Goal: Information Seeking & Learning: Learn about a topic

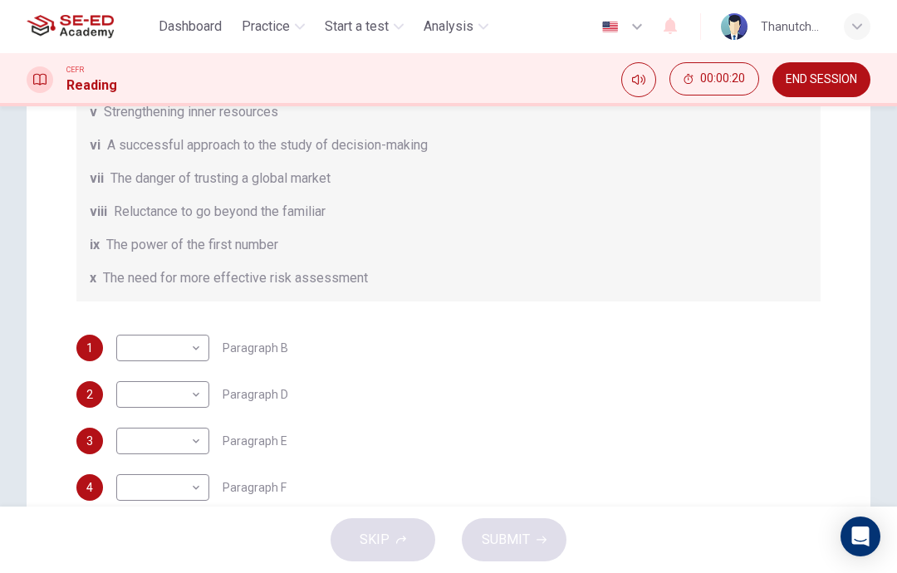
scroll to position [284, 0]
click at [184, 342] on body "This site uses cookies, as explained in our Privacy Policy . If you agree to th…" at bounding box center [448, 286] width 897 height 573
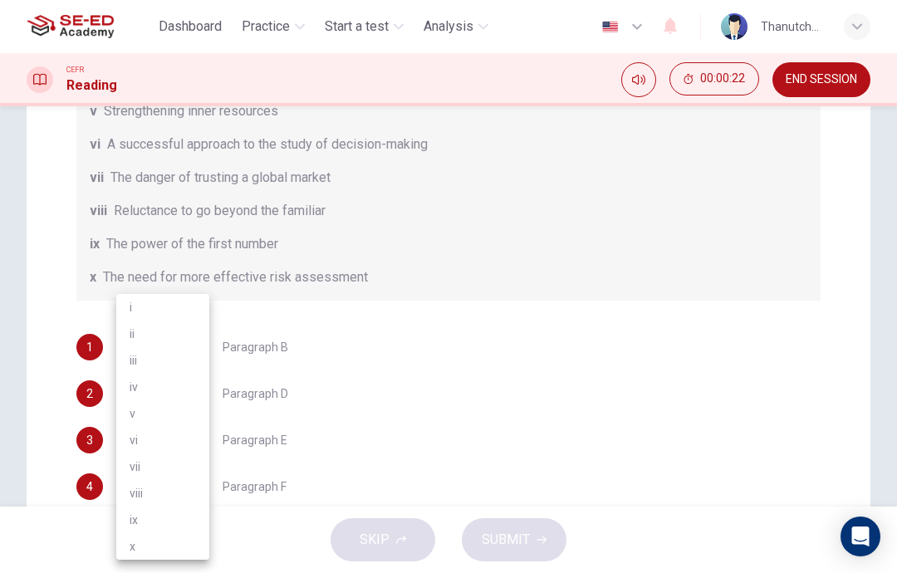
click at [849, 343] on div at bounding box center [448, 286] width 897 height 573
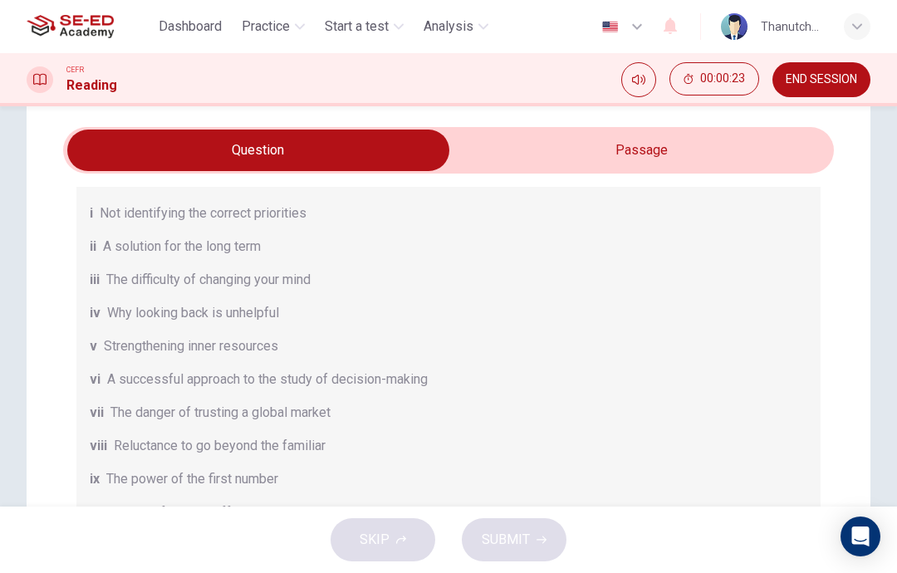
scroll to position [9, 0]
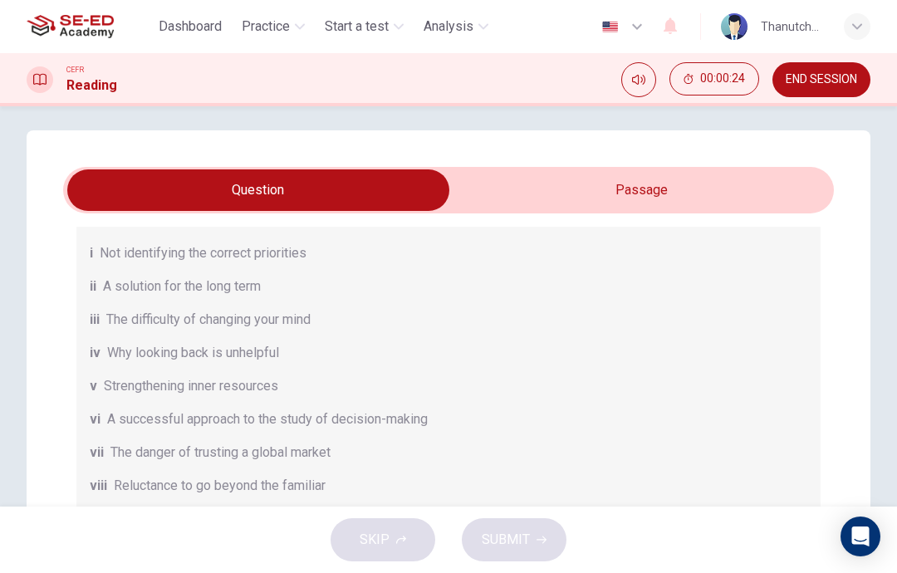
click at [593, 177] on input "checkbox" at bounding box center [258, 191] width 1157 height 42
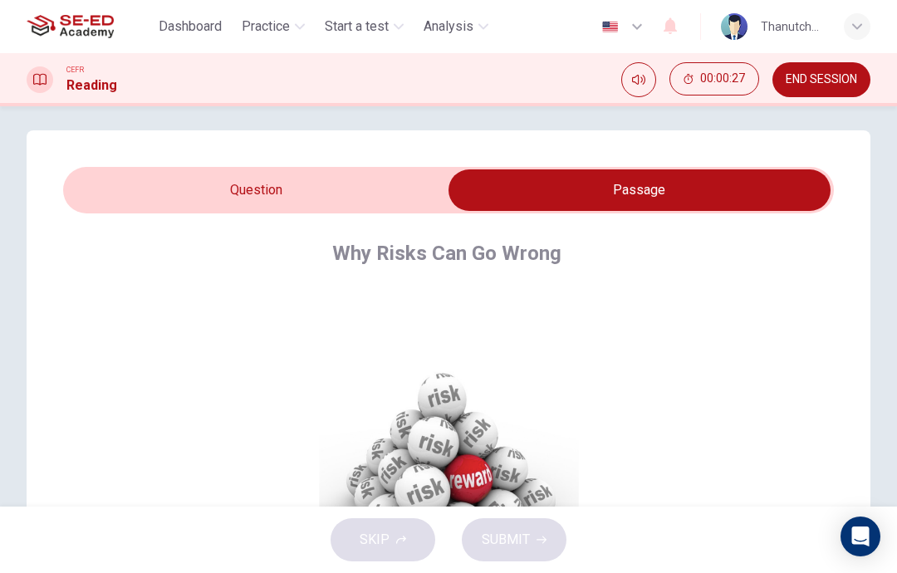
click at [370, 189] on input "checkbox" at bounding box center [639, 191] width 1157 height 42
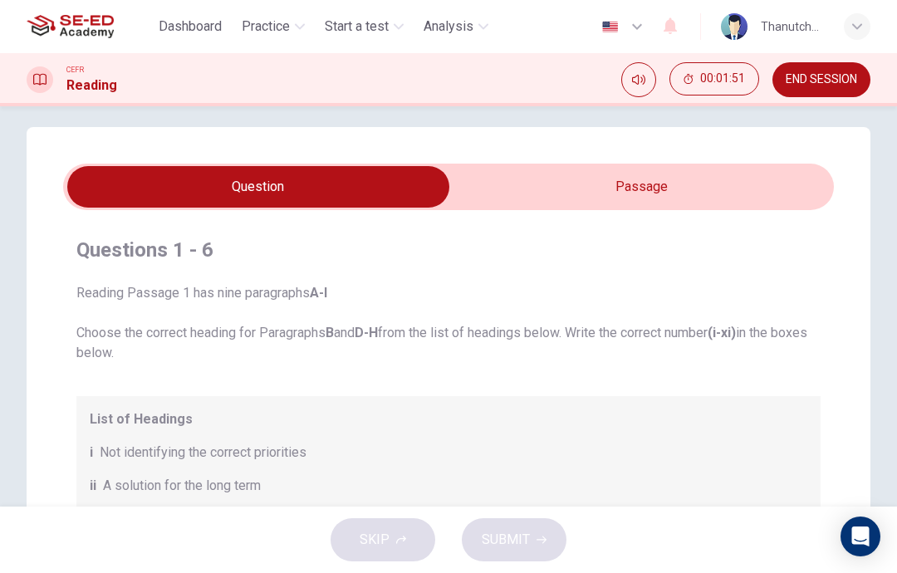
scroll to position [12, 0]
click at [685, 177] on input "checkbox" at bounding box center [258, 187] width 1157 height 42
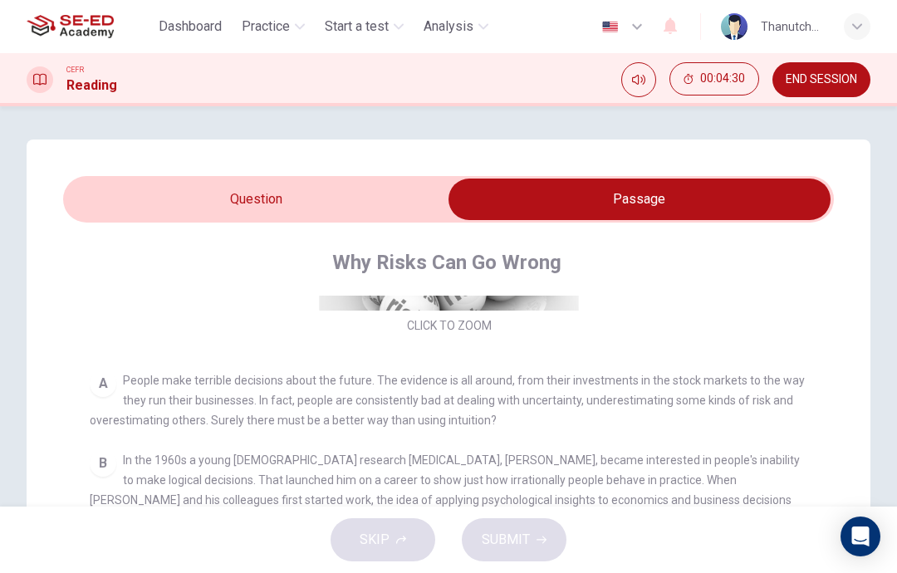
scroll to position [0, 0]
click at [148, 193] on input "checkbox" at bounding box center [639, 200] width 1157 height 42
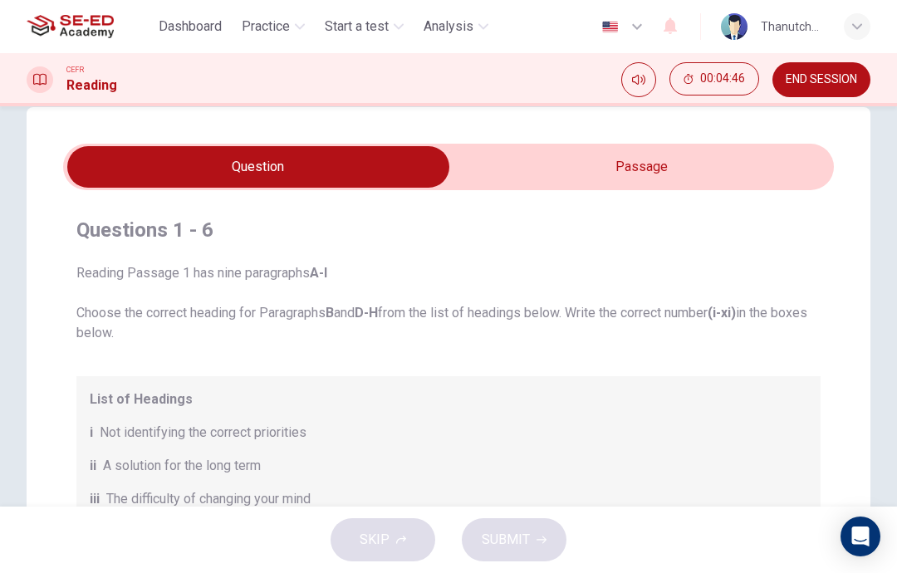
scroll to position [28, 0]
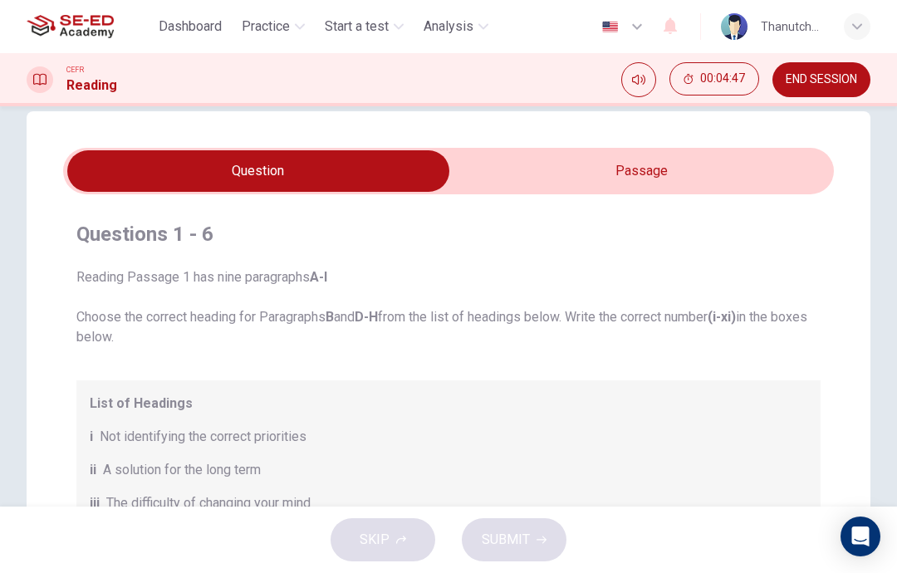
click at [529, 165] on input "checkbox" at bounding box center [258, 171] width 1157 height 42
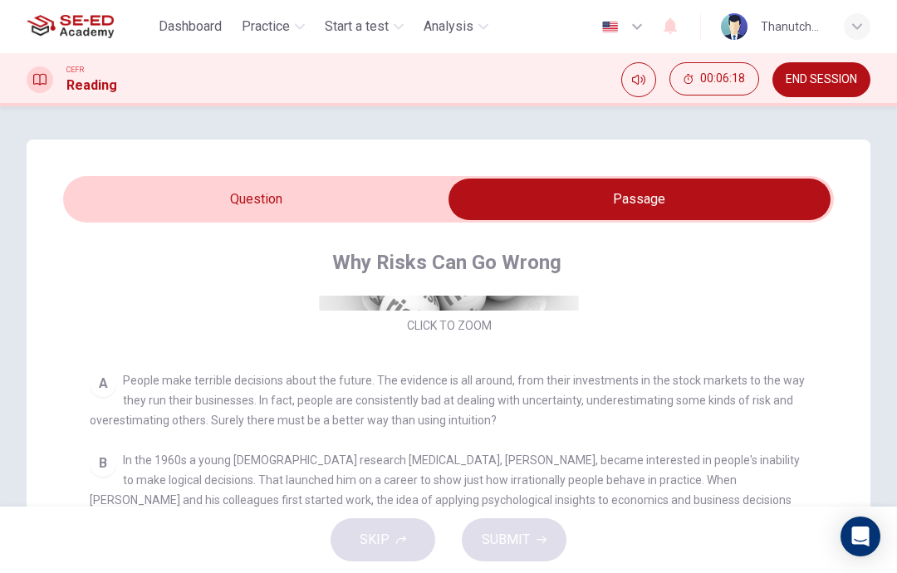
scroll to position [0, 0]
click at [102, 175] on div "Questions 1 - 6 Reading Passage 1 has nine paragraphs A-I Choose the correct he…" at bounding box center [449, 534] width 844 height 788
click at [105, 190] on input "checkbox" at bounding box center [639, 200] width 1157 height 42
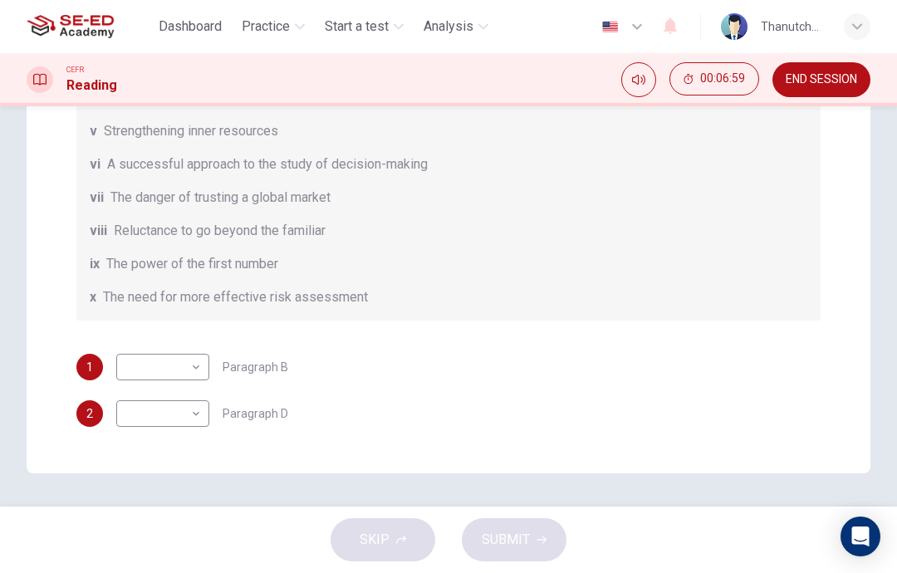
scroll to position [467, 0]
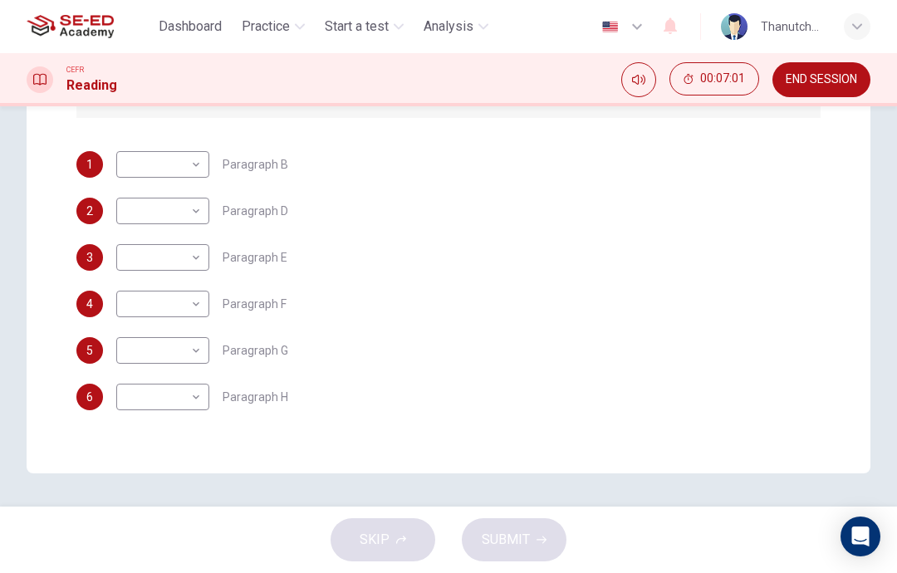
click at [356, 525] on div "SKIP SUBMIT" at bounding box center [448, 540] width 897 height 66
click at [368, 535] on div "SKIP SUBMIT" at bounding box center [448, 540] width 897 height 66
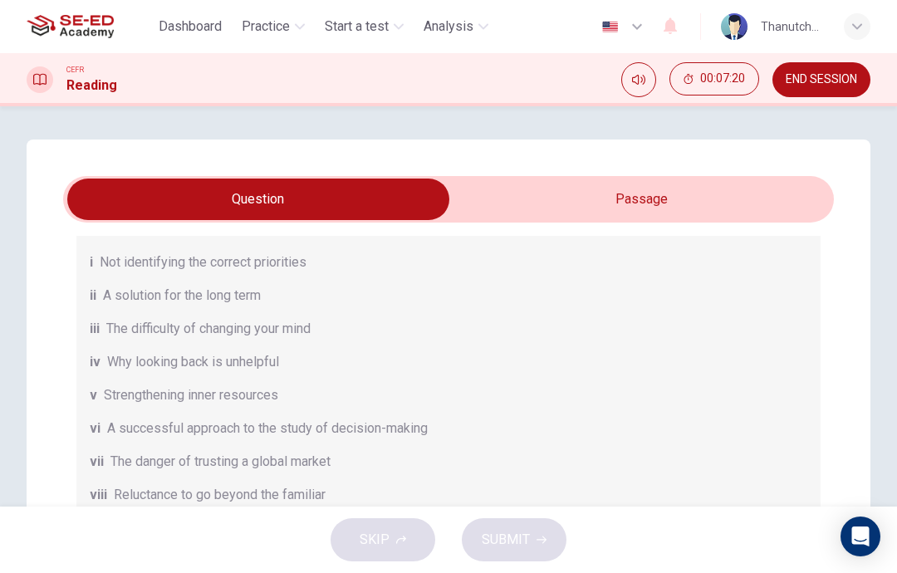
scroll to position [0, 0]
click at [514, 204] on input "checkbox" at bounding box center [258, 200] width 1157 height 42
checkbox input "true"
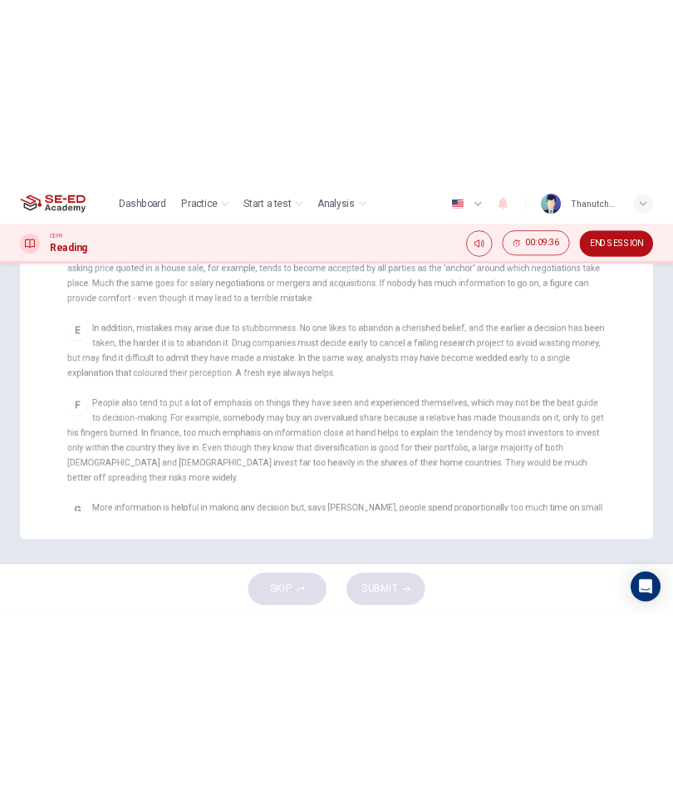
scroll to position [543, 0]
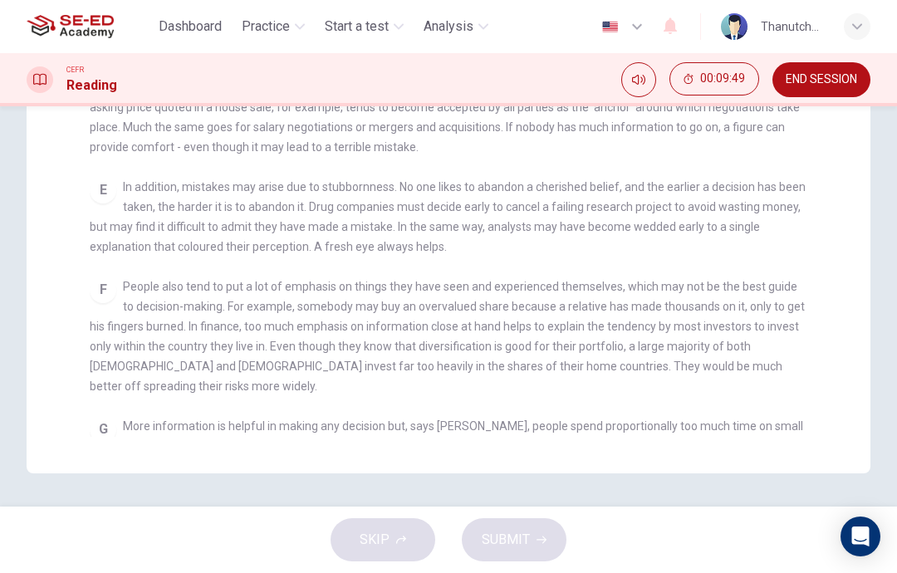
click at [170, 568] on div "SKIP SUBMIT" at bounding box center [448, 540] width 897 height 66
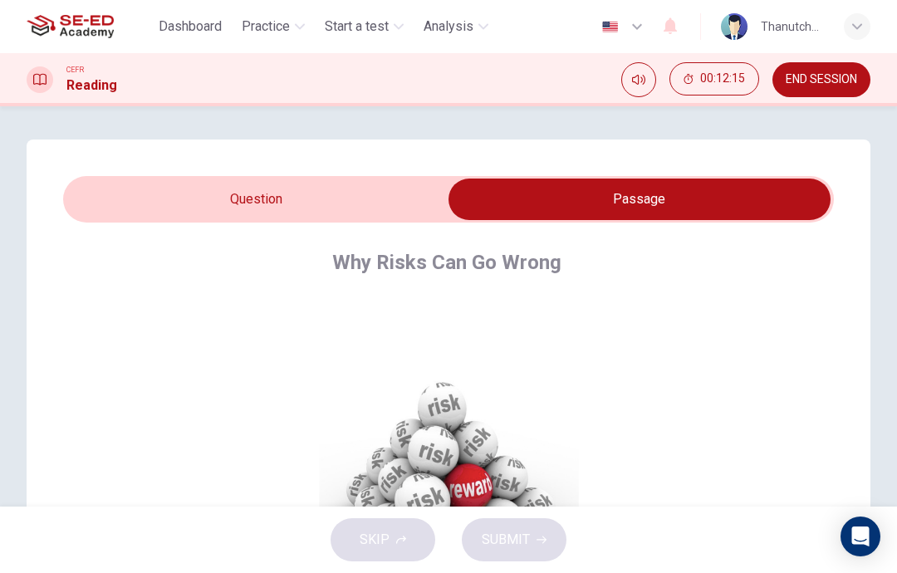
scroll to position [0, 0]
click at [817, 75] on span "END SESSION" at bounding box center [821, 79] width 71 height 13
